Goal: Task Accomplishment & Management: Complete application form

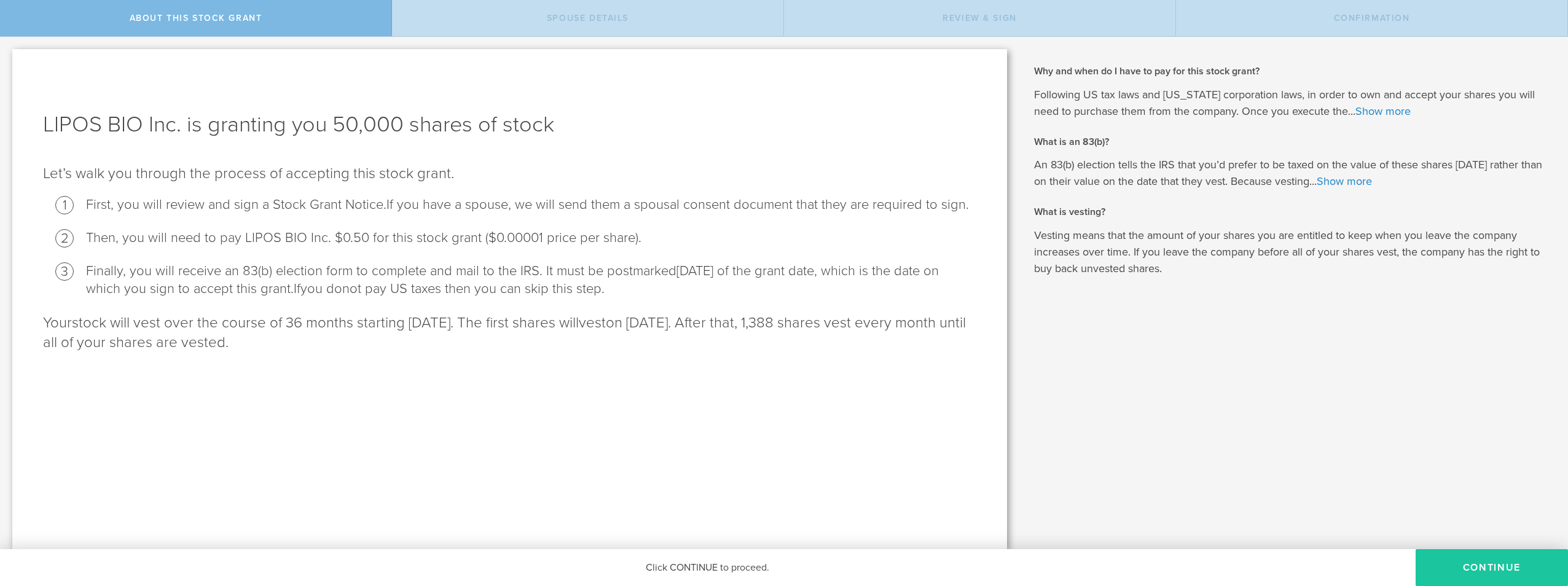
click at [1491, 570] on button "CONTINUE" at bounding box center [1491, 567] width 153 height 37
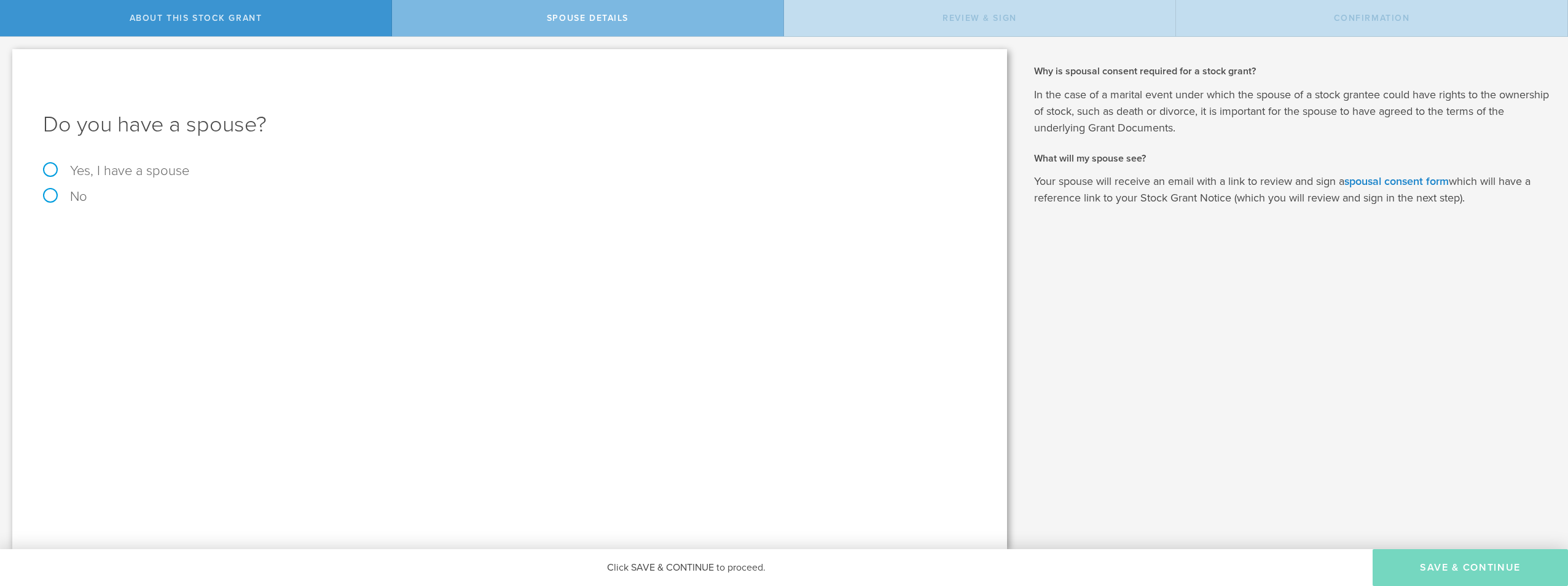
click at [80, 195] on label "No" at bounding box center [509, 196] width 933 height 13
click at [8, 57] on input "No" at bounding box center [4, 47] width 8 height 20
radio input "true"
click at [1471, 555] on button "Save & Continue" at bounding box center [1470, 567] width 195 height 37
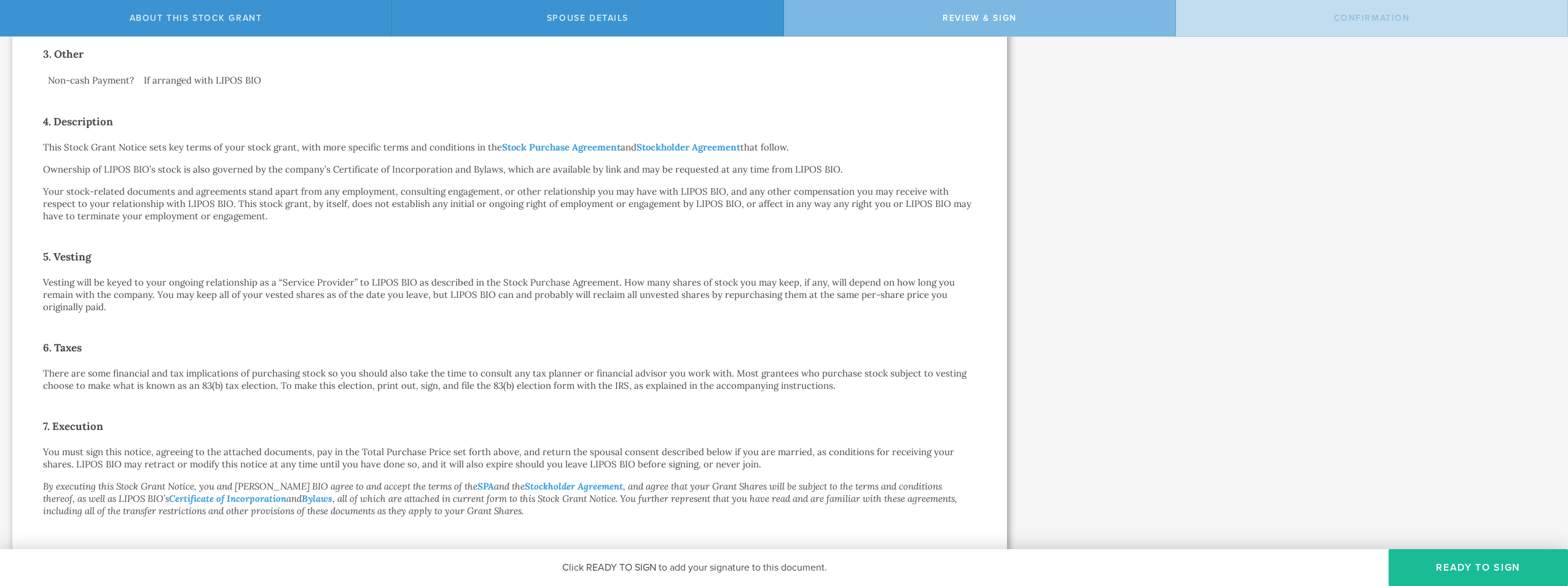
scroll to position [492, 0]
click at [1537, 560] on button "Ready to Sign" at bounding box center [1478, 567] width 179 height 37
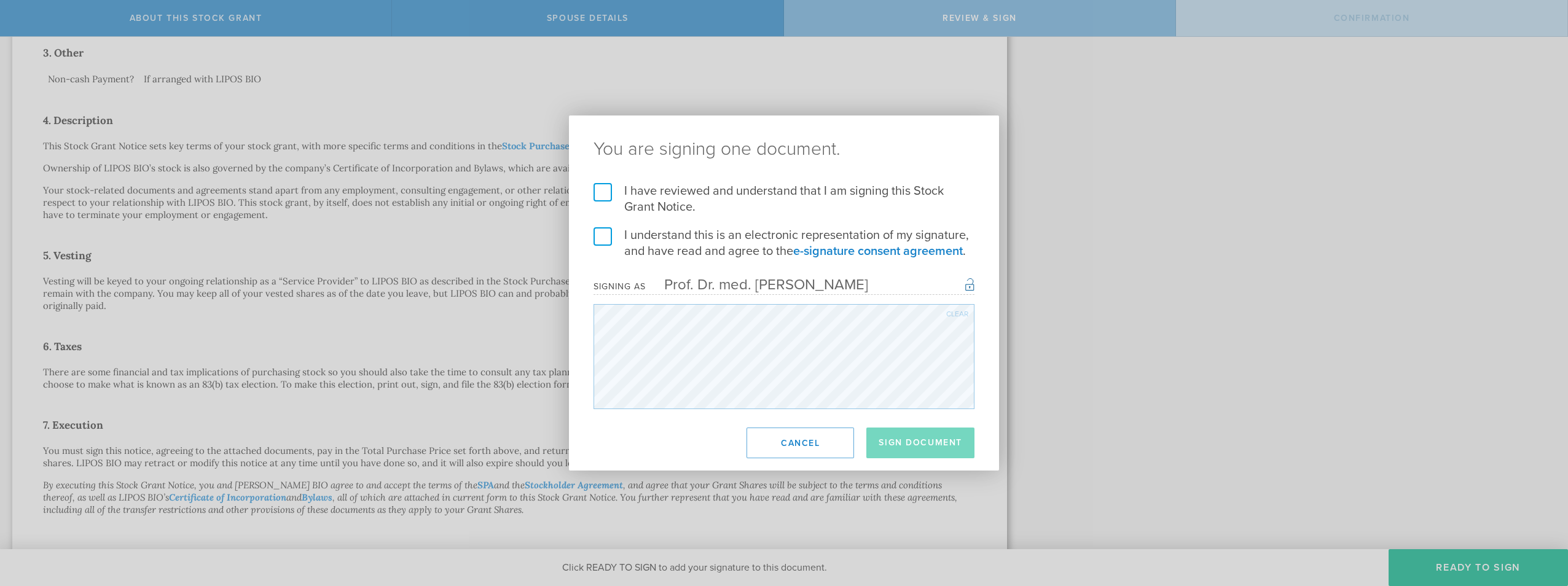
click at [605, 195] on label "I have reviewed and understand that I am signing this Stock Grant Notice." at bounding box center [784, 199] width 381 height 32
click at [0, 0] on input "I have reviewed and understand that I am signing this Stock Grant Notice." at bounding box center [0, 0] width 0 height 0
click at [604, 237] on label "I understand this is an electronic representation of my signature, and have rea…" at bounding box center [784, 243] width 381 height 32
click at [0, 0] on input "I understand this is an electronic representation of my signature, and have rea…" at bounding box center [0, 0] width 0 height 0
click at [922, 446] on button "Sign Document" at bounding box center [920, 443] width 108 height 31
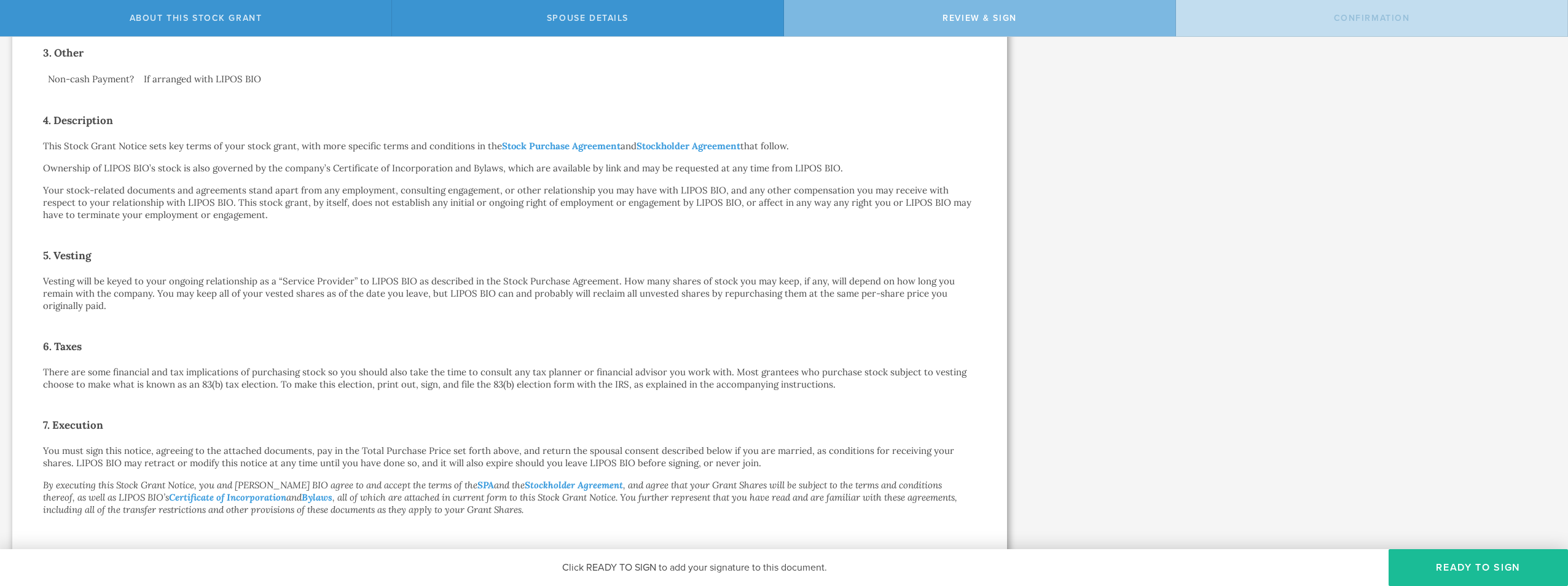
scroll to position [0, 0]
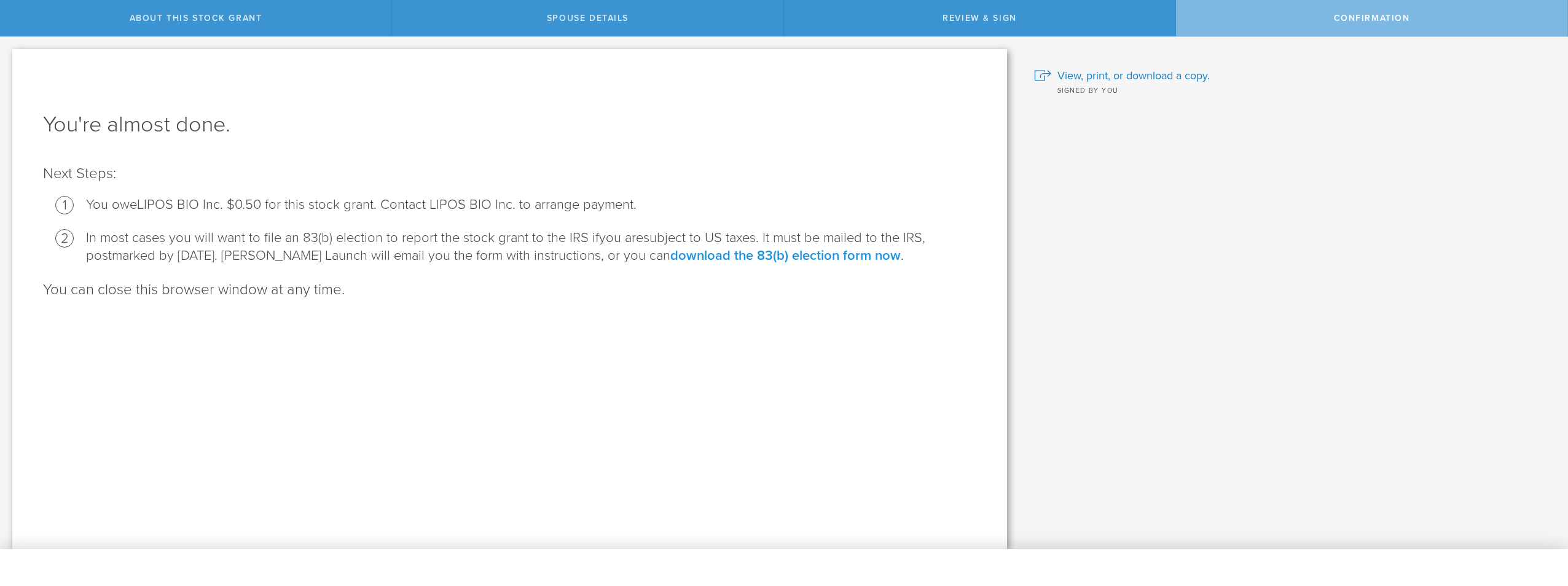
click at [818, 256] on link "download the 83(b) election form now" at bounding box center [785, 255] width 230 height 16
